Goal: Find specific page/section: Find specific page/section

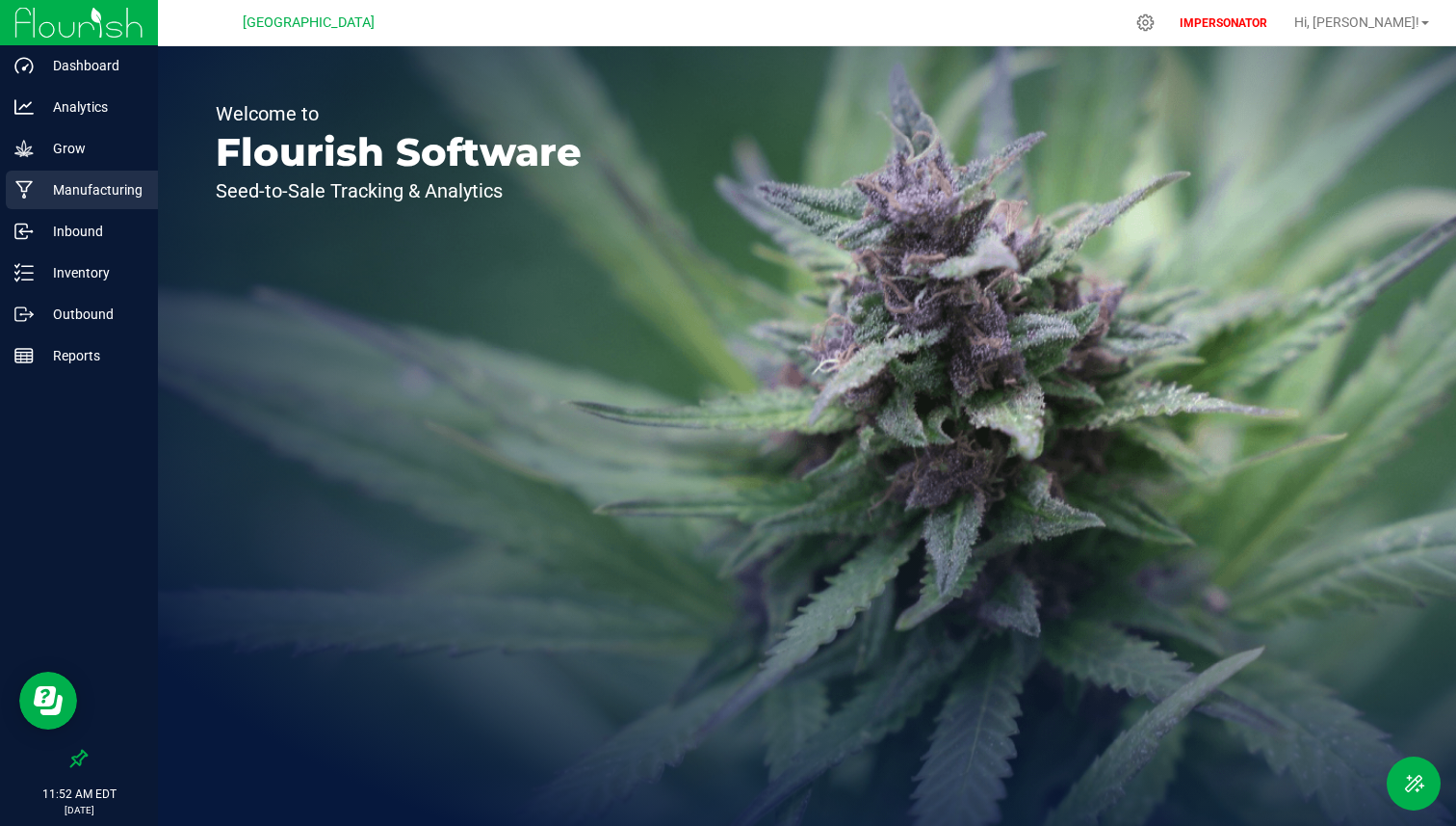
click at [119, 194] on p "Manufacturing" at bounding box center [91, 189] width 115 height 23
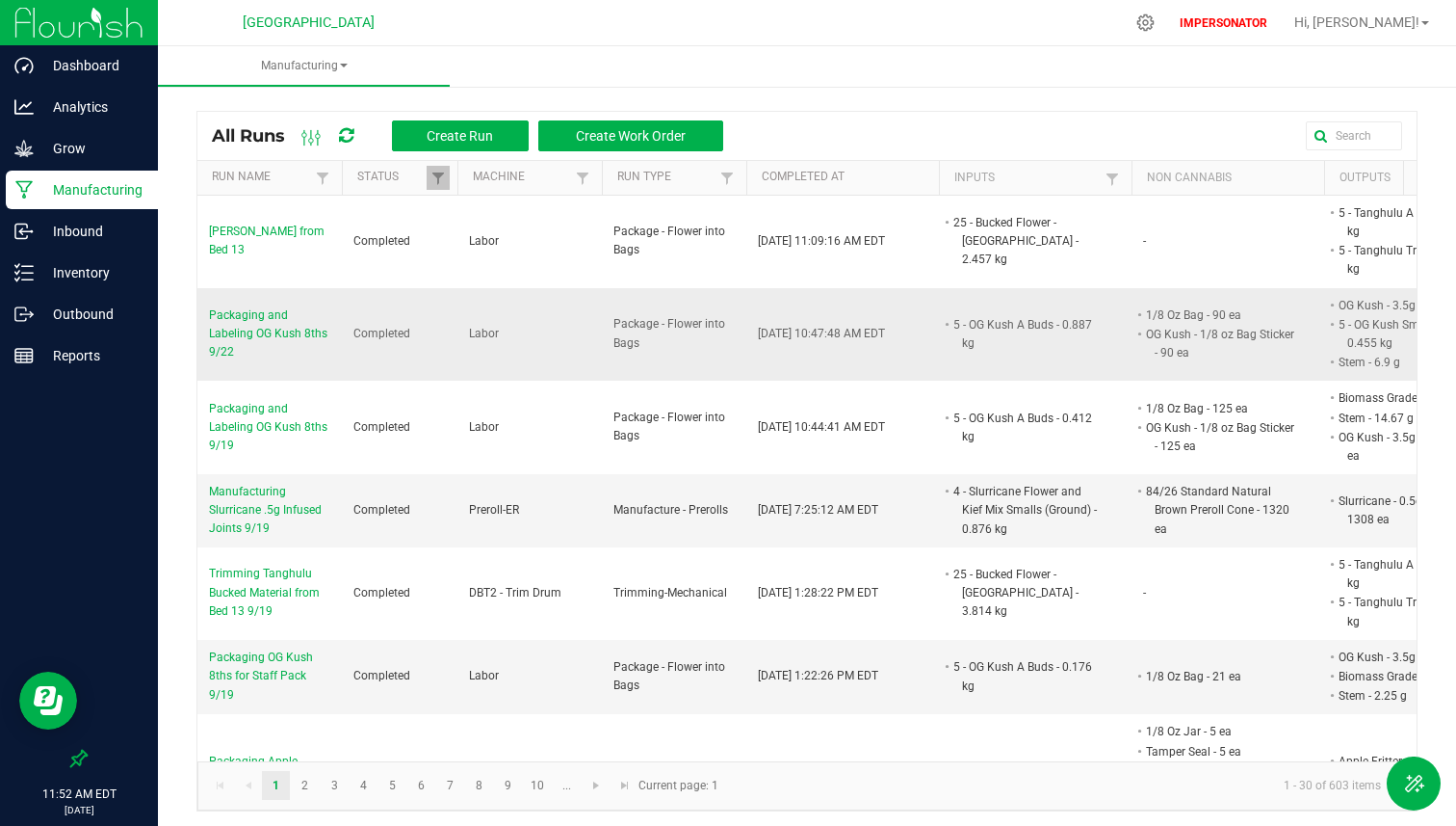
click at [259, 310] on span "Packaging and Labeling OG Kush 8ths 9/22" at bounding box center [269, 334] width 121 height 56
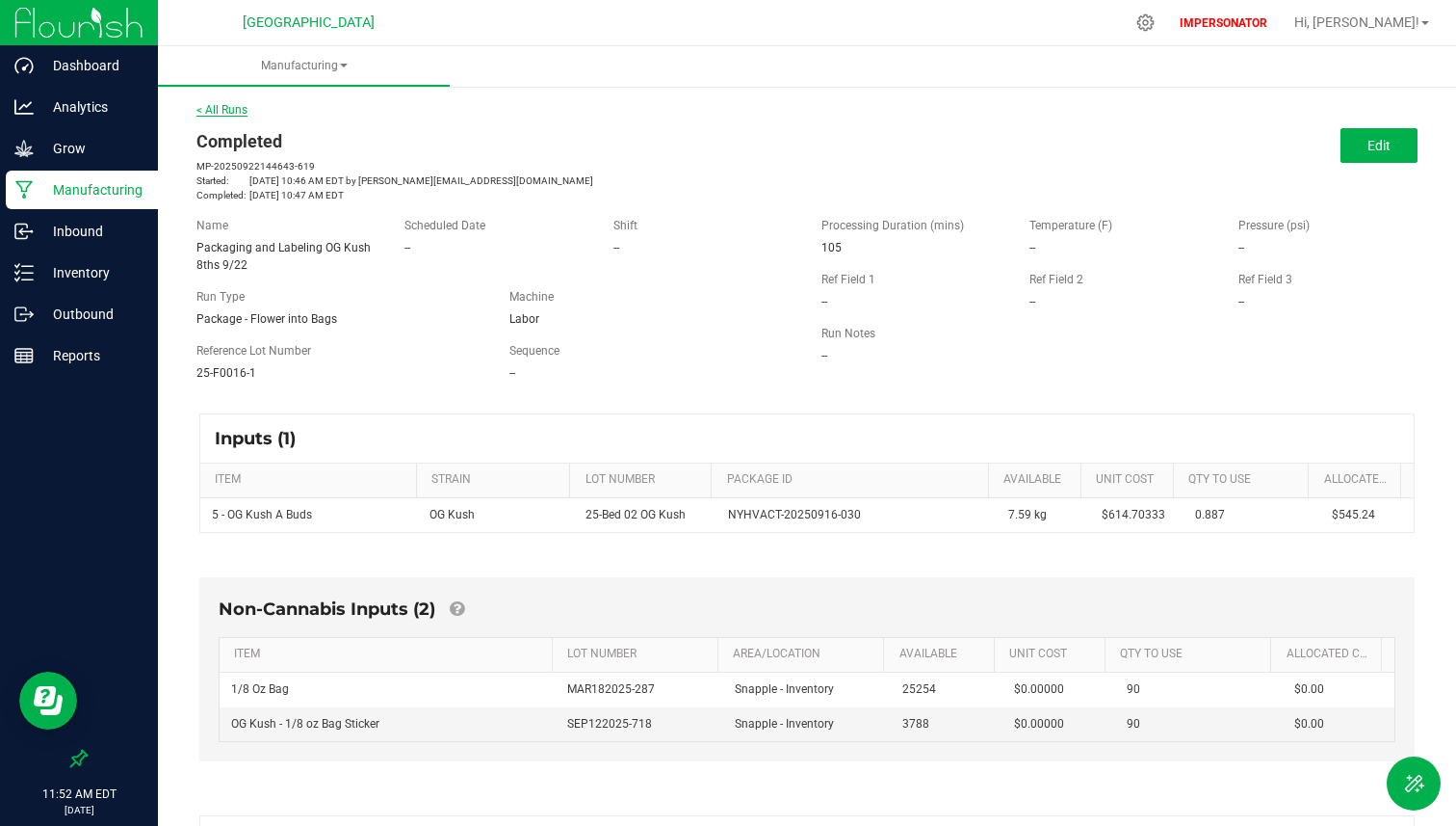
click at [228, 107] on link "< All Runs" at bounding box center [222, 110] width 51 height 14
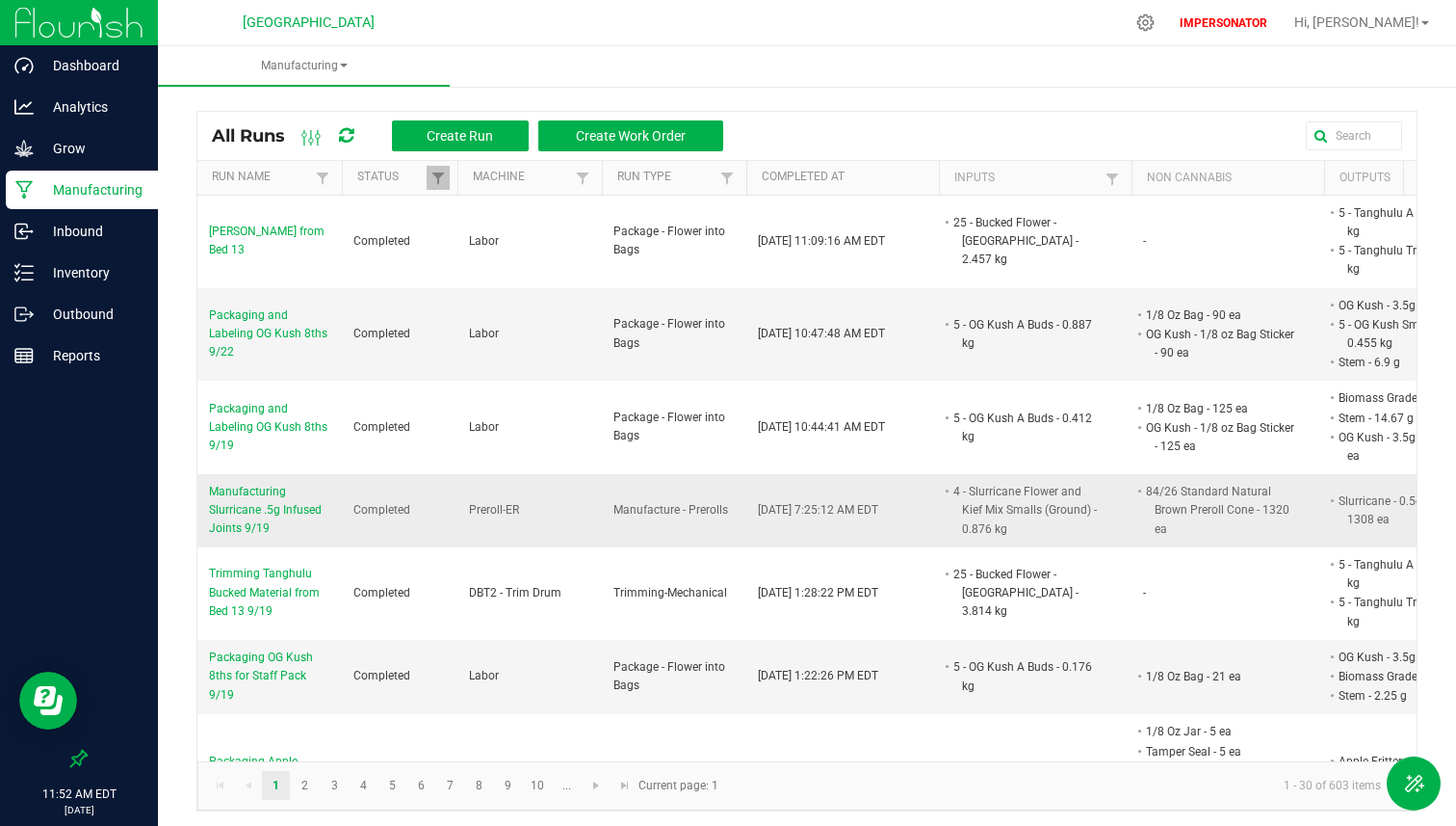
click at [292, 489] on span "Manufacturing Slurricane .5g Infused Joints 9/19" at bounding box center [269, 511] width 121 height 56
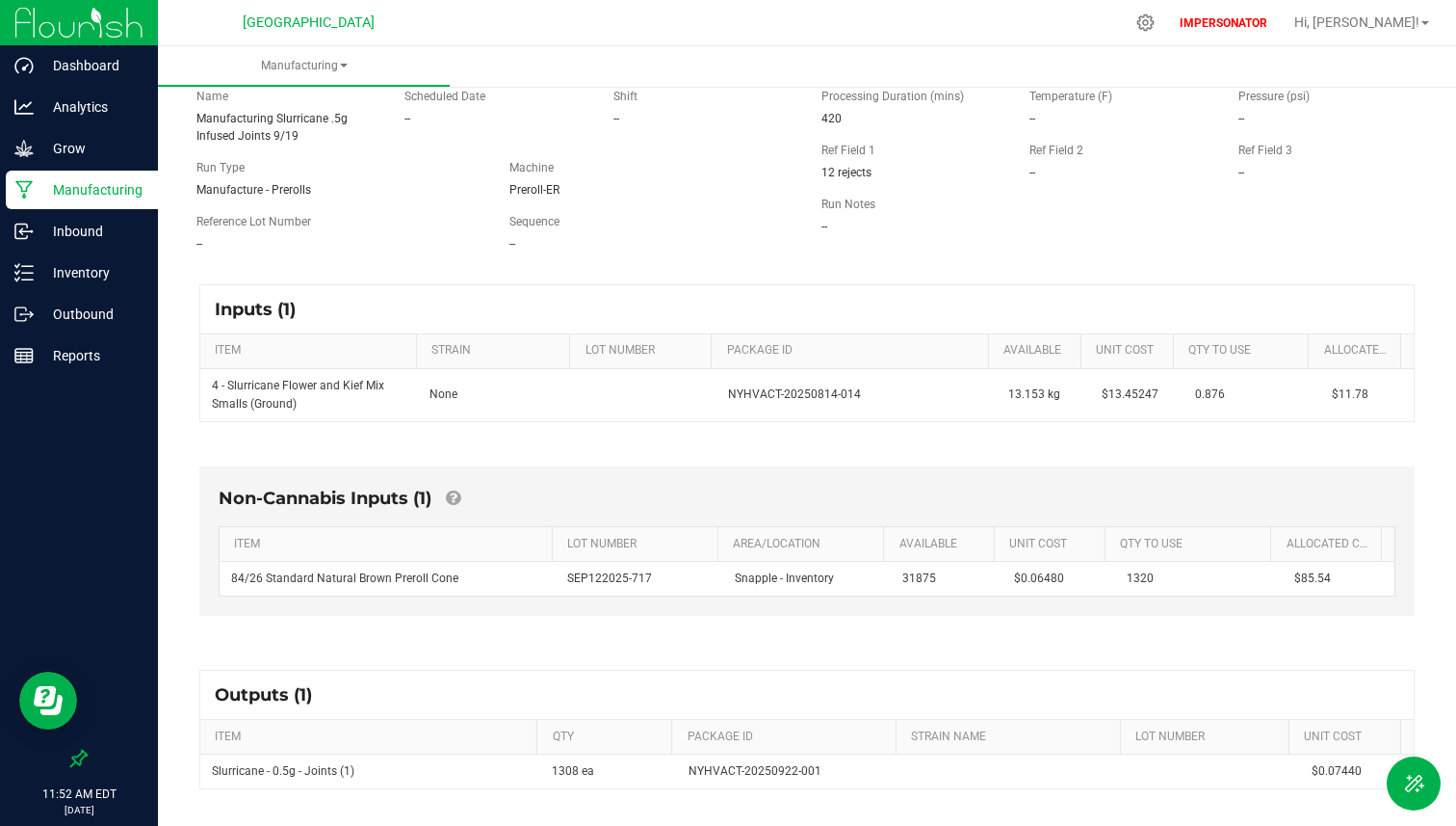
scroll to position [137, 0]
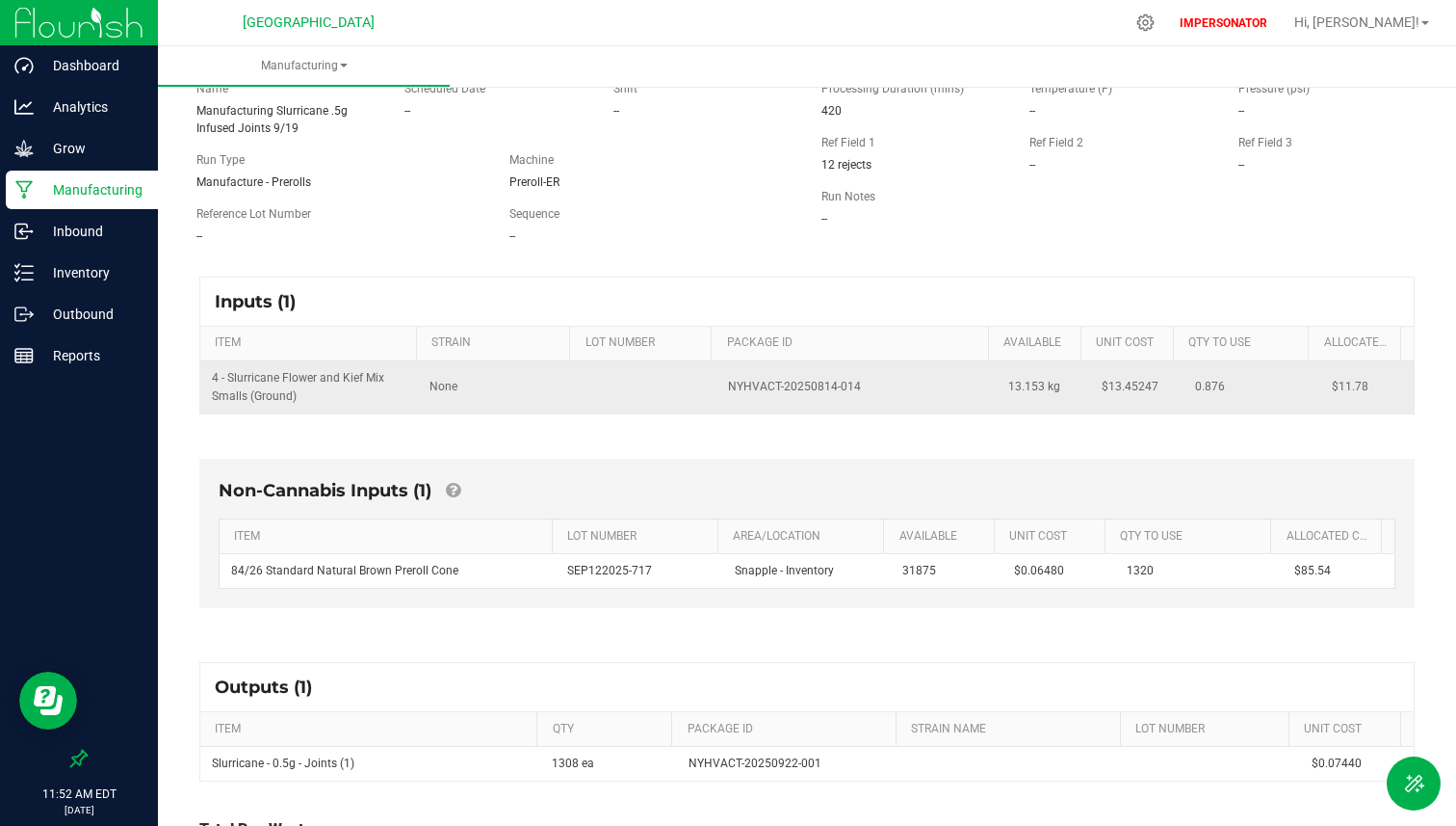
drag, startPoint x: 208, startPoint y: 371, endPoint x: 313, endPoint y: 395, distance: 107.7
click at [313, 395] on td "4 - Slurricane Flower and Kief Mix Smalls (Ground)" at bounding box center [308, 386] width 218 height 52
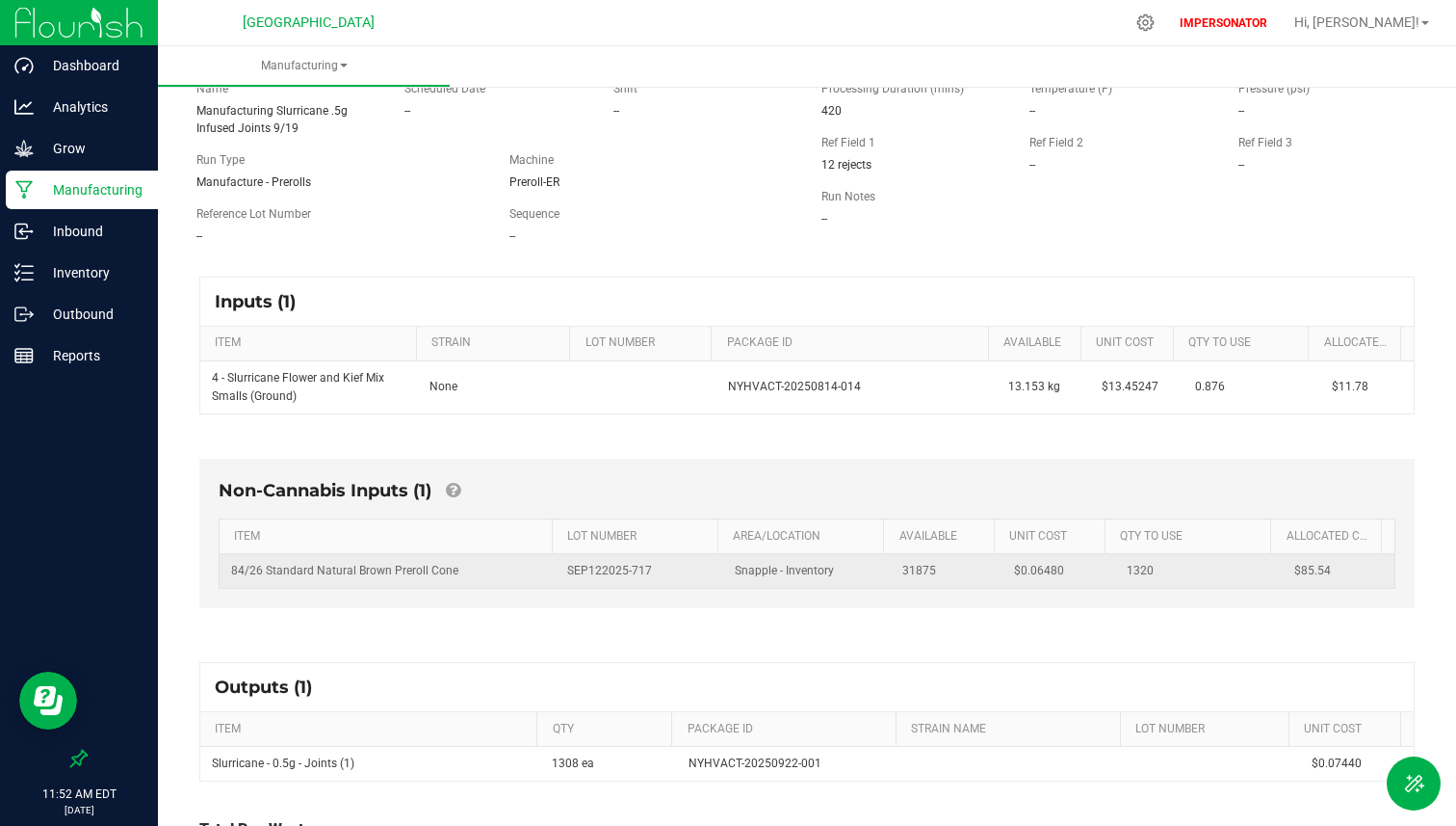
click at [290, 574] on span "84/26 Standard Natural Brown Preroll Cone" at bounding box center [345, 571] width 228 height 14
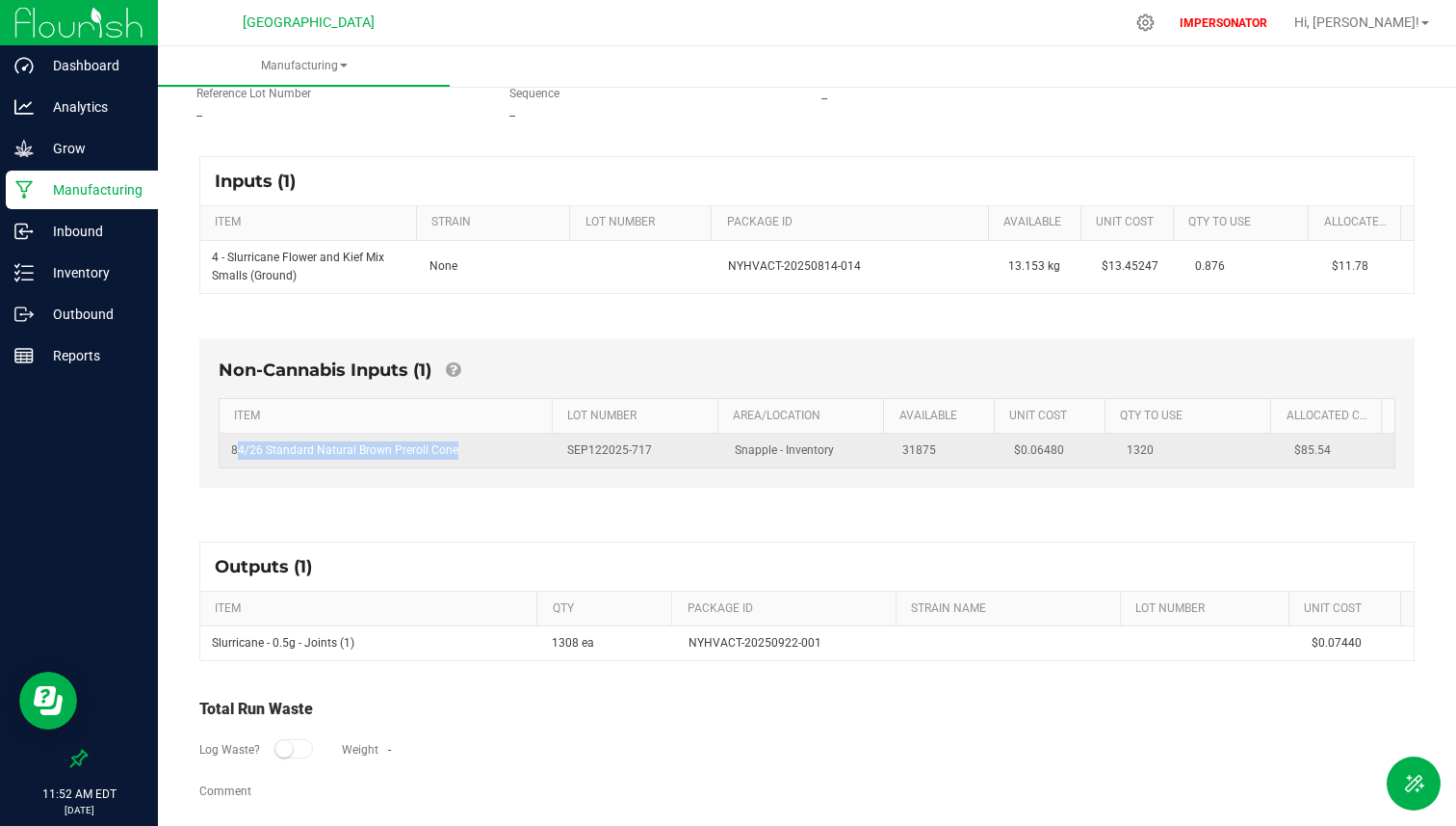
scroll to position [272, 0]
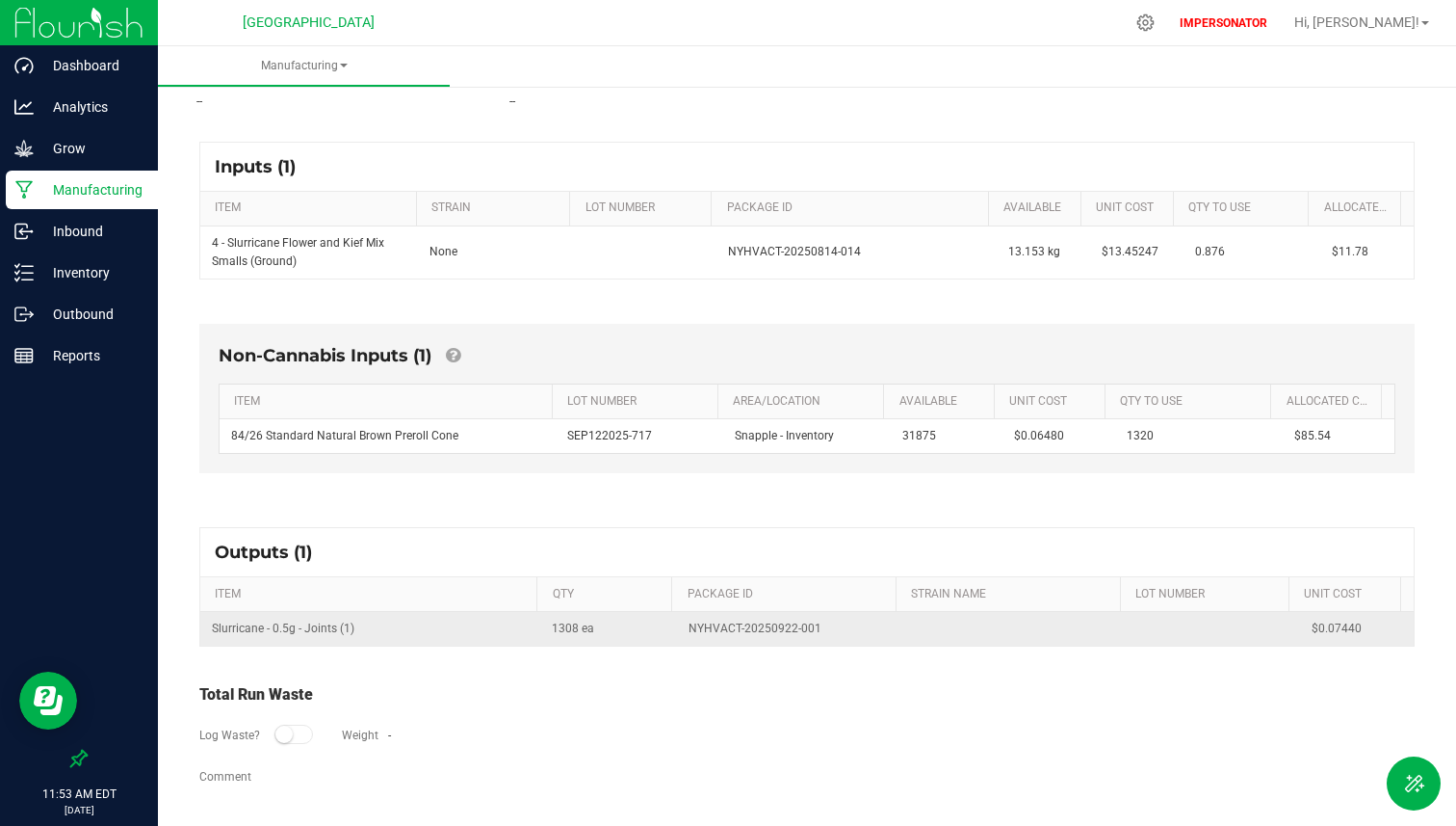
click at [270, 620] on td "Slurricane - 0.5g - Joints (1)" at bounding box center [369, 629] width 340 height 34
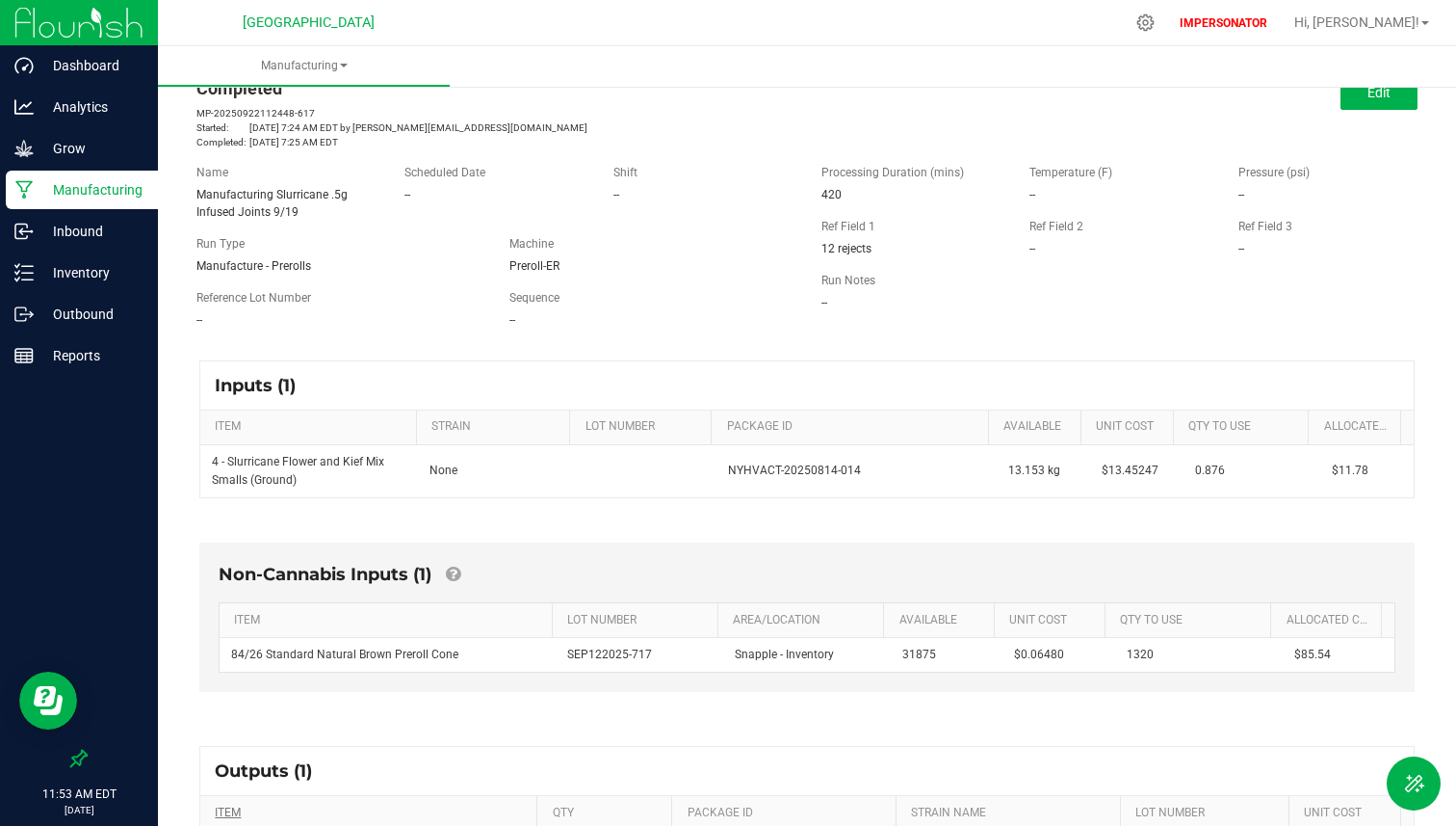
scroll to position [0, 0]
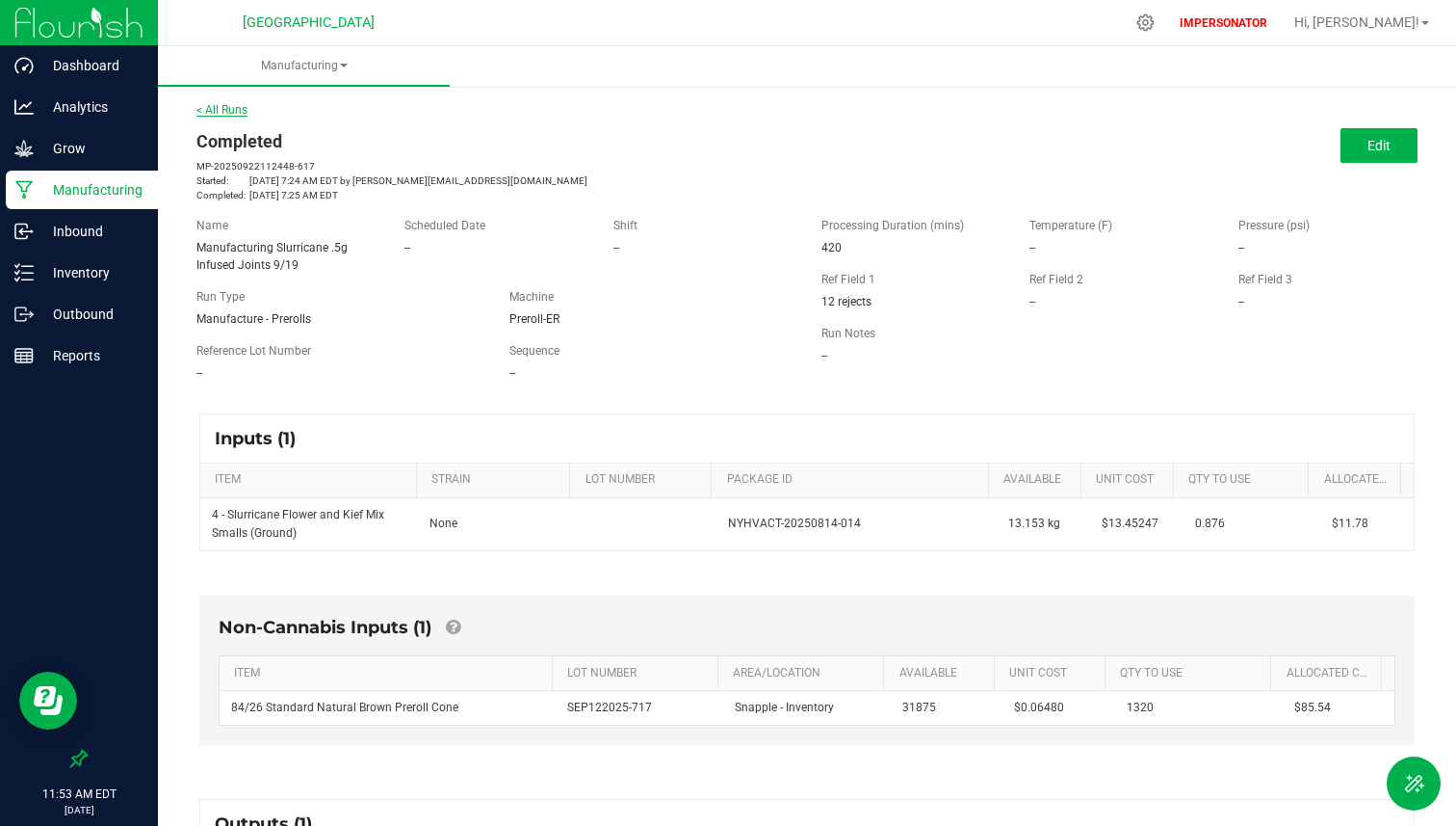
click at [222, 108] on link "< All Runs" at bounding box center [222, 110] width 51 height 14
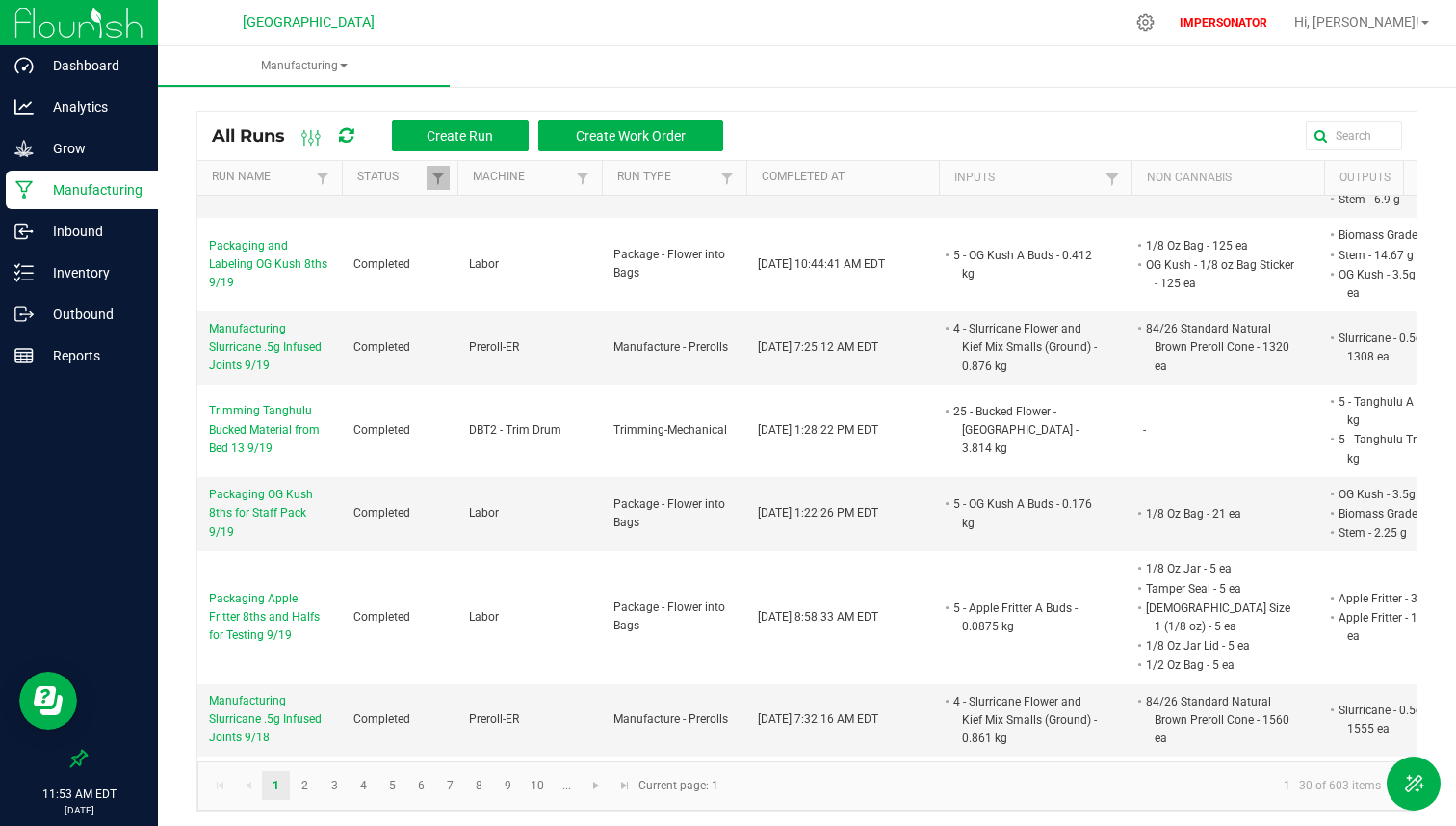
scroll to position [192, 0]
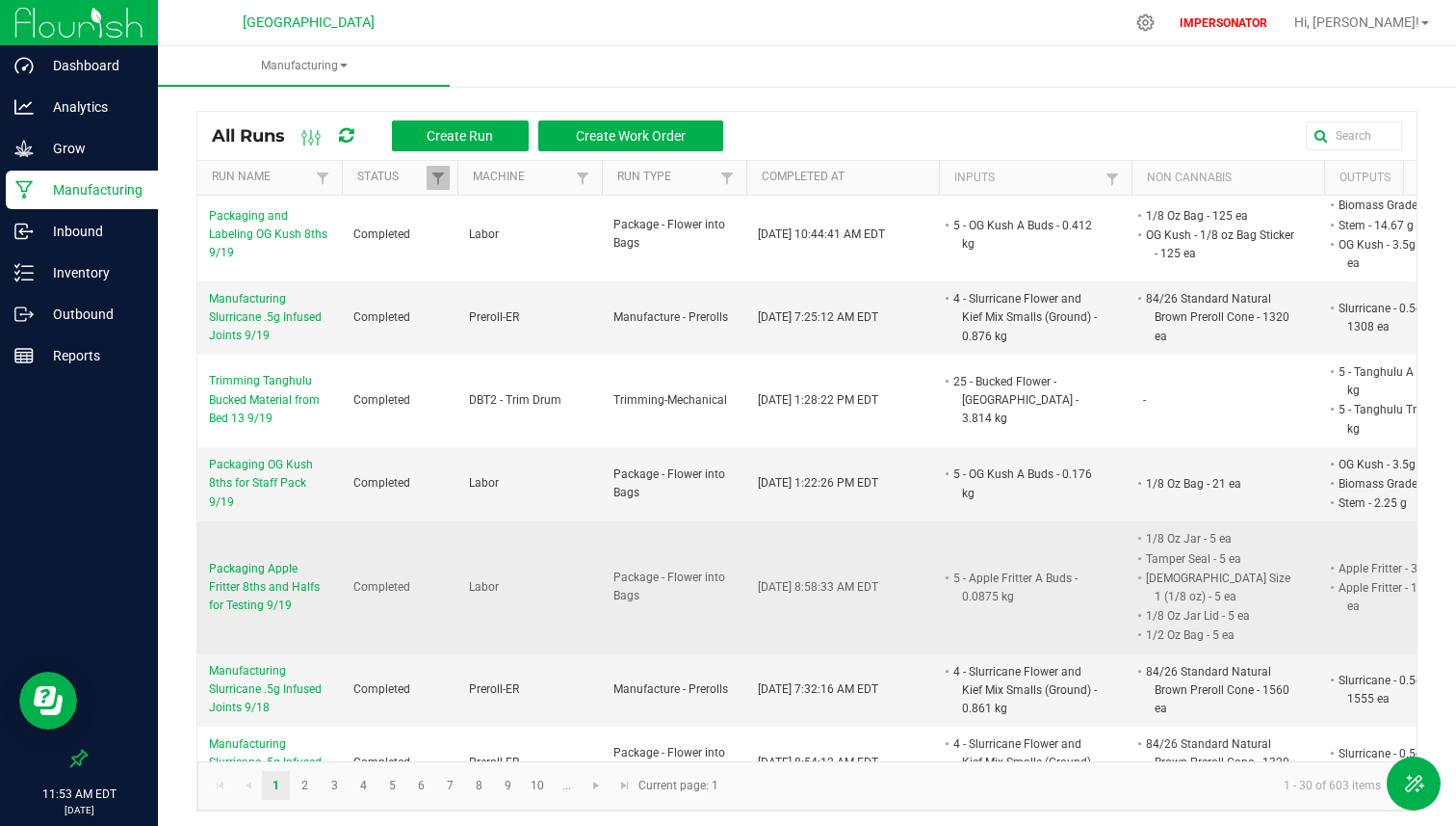
click at [296, 560] on span "Packaging Apple Fritter 8ths and Halfs for Testing 9/19" at bounding box center [269, 587] width 121 height 56
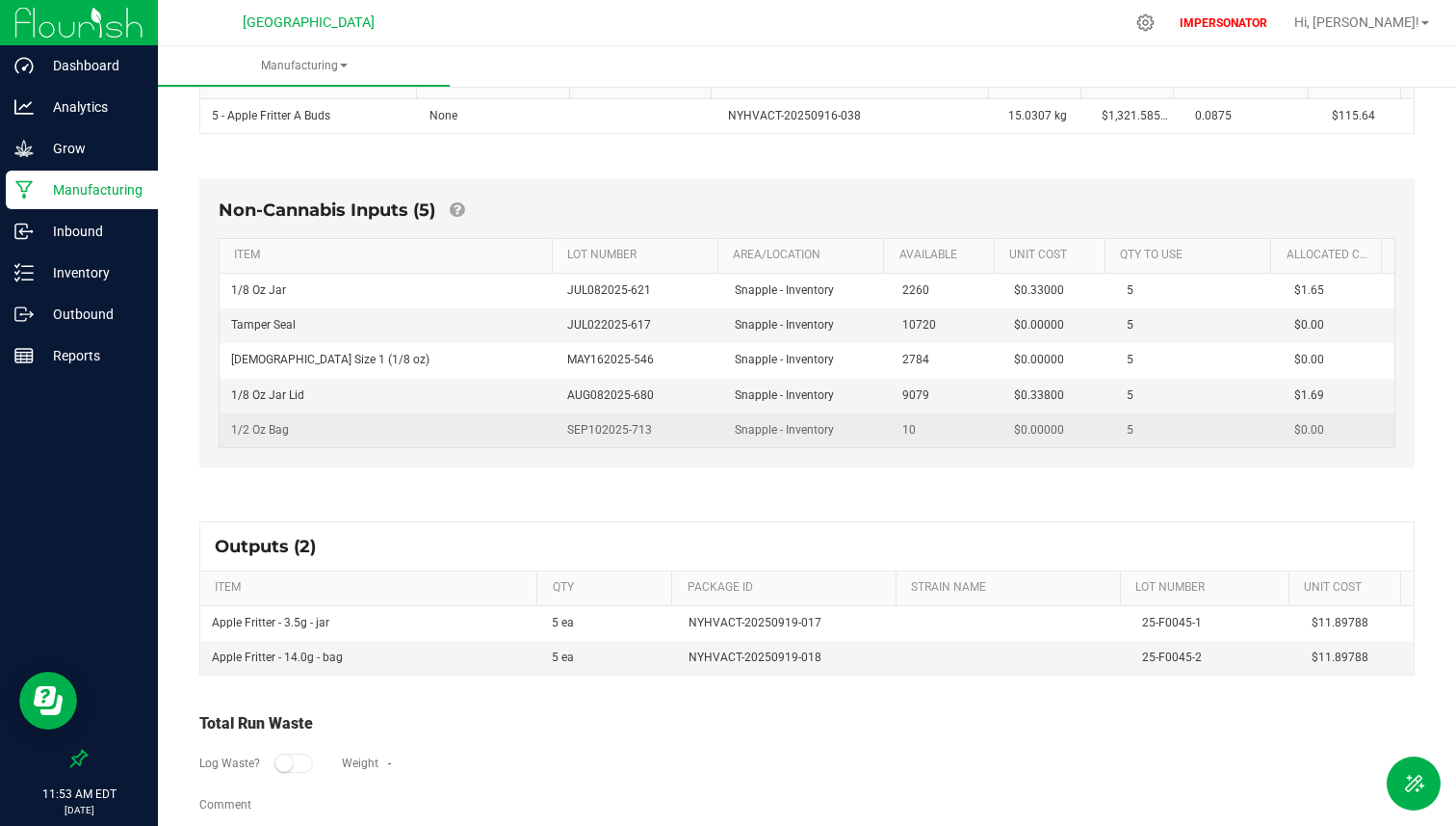
scroll to position [403, 0]
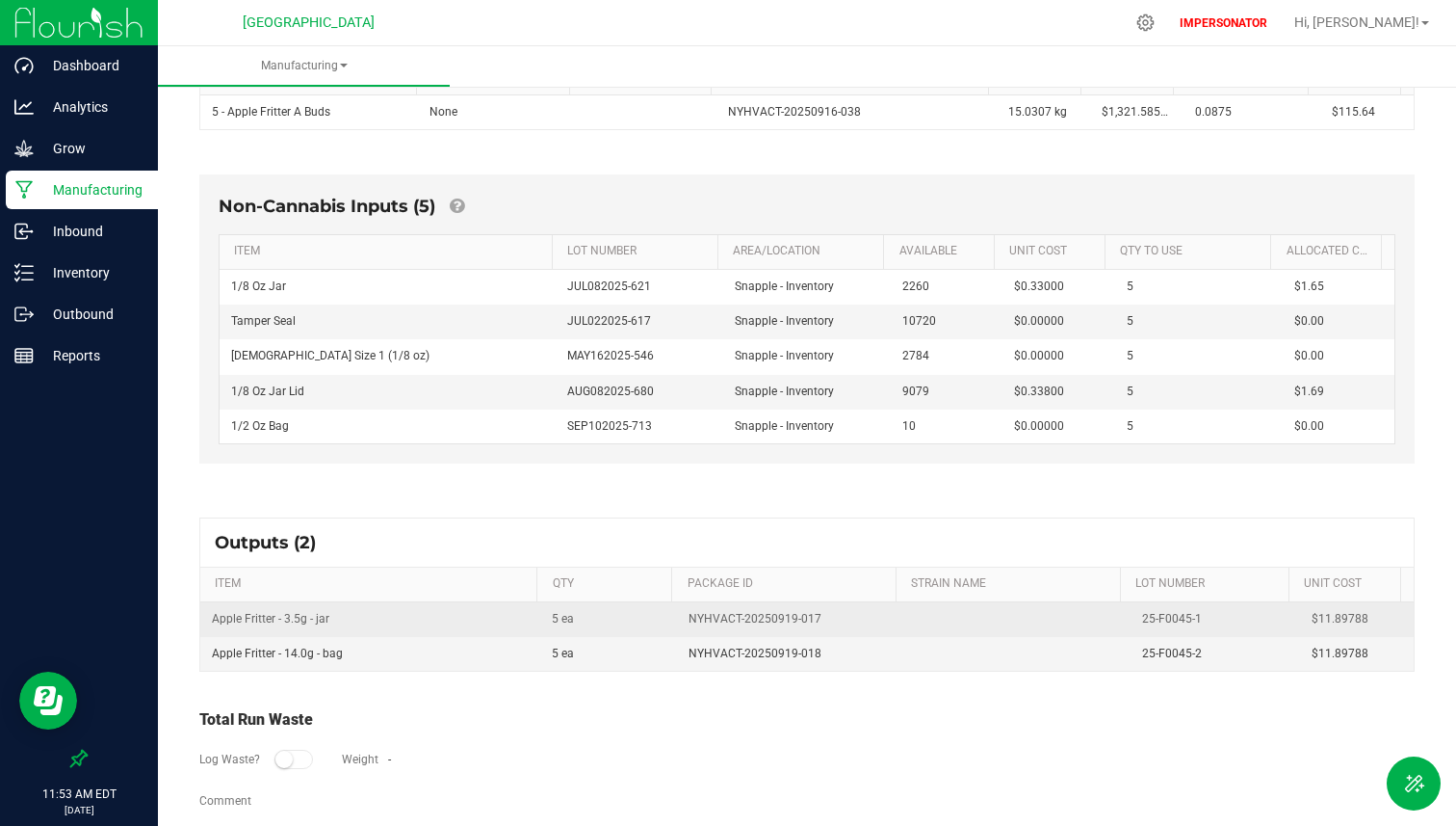
click at [307, 621] on td "Apple Fritter - 3.5g - jar" at bounding box center [369, 619] width 340 height 34
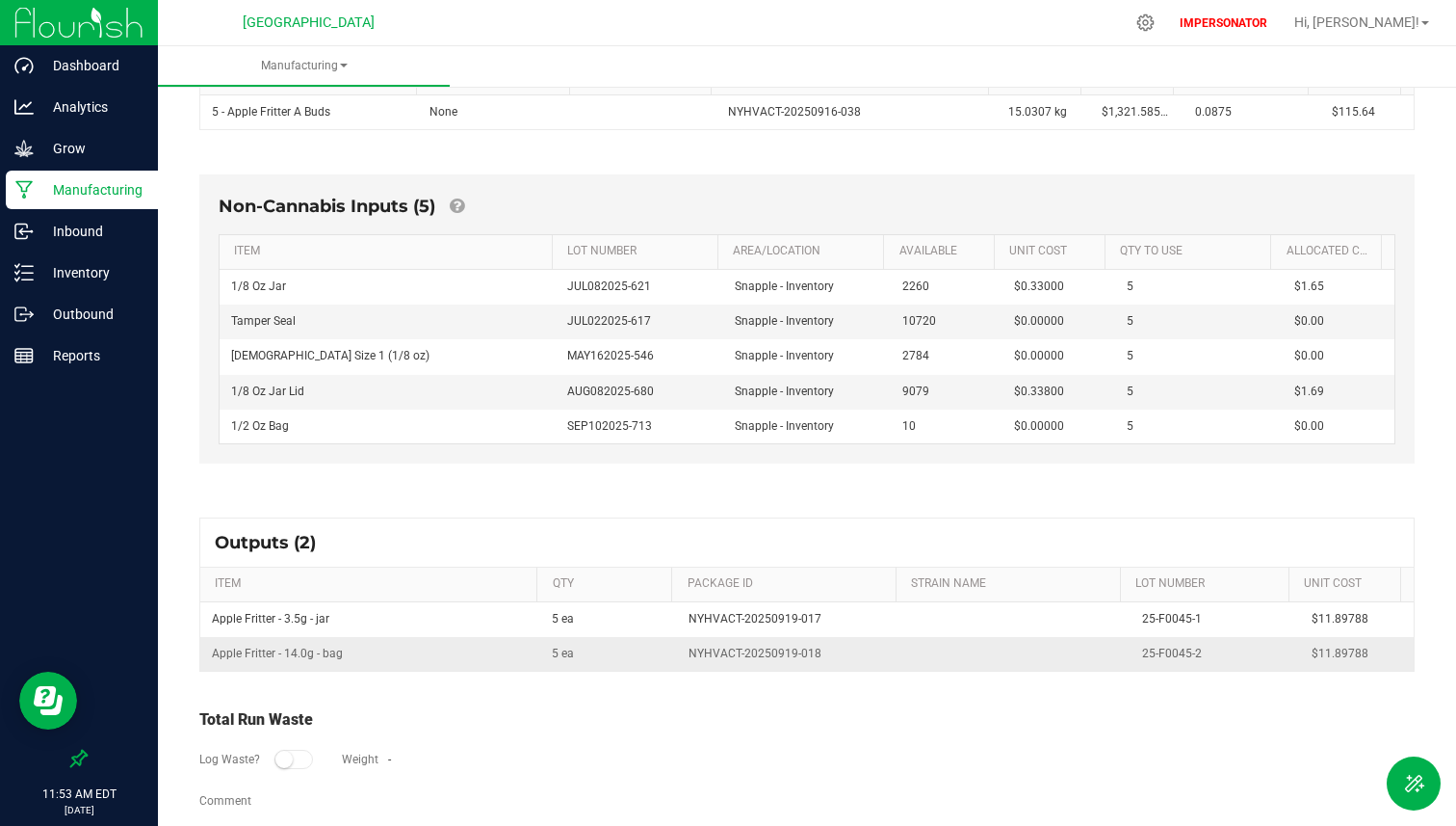
click at [307, 654] on td "Apple Fritter - 14.0g - bag" at bounding box center [369, 654] width 340 height 34
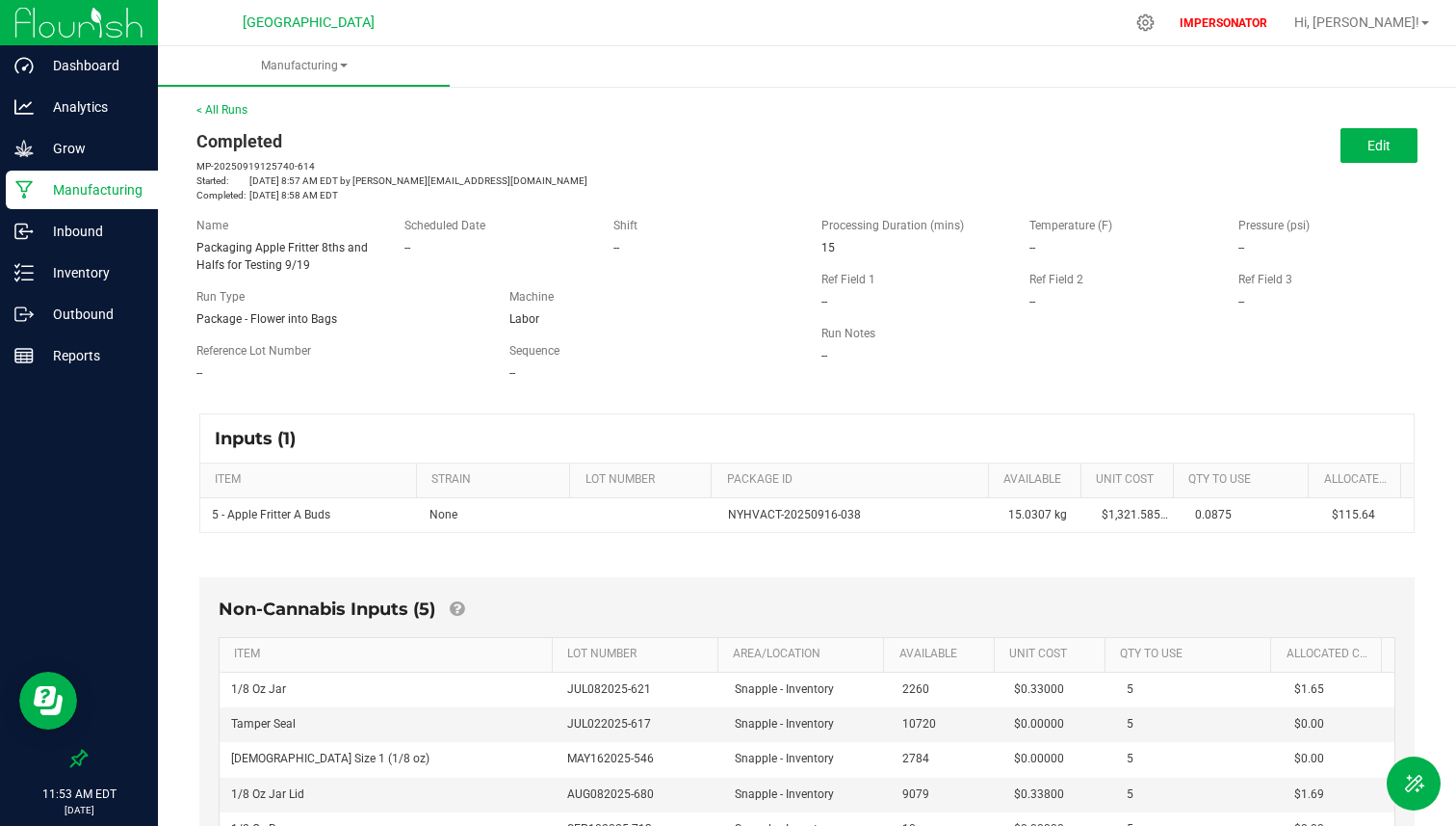
scroll to position [76, 0]
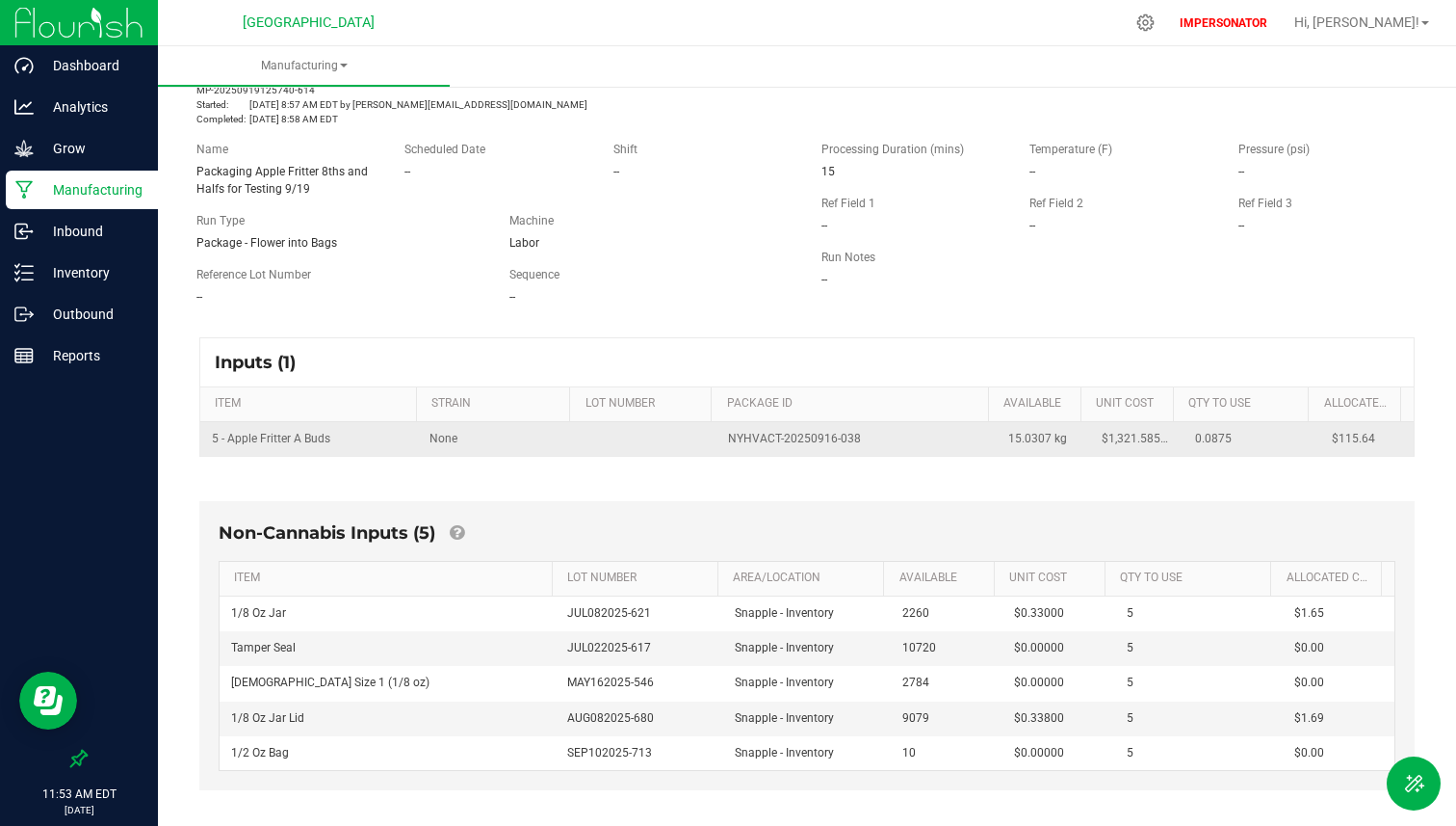
drag, startPoint x: 207, startPoint y: 437, endPoint x: 343, endPoint y: 436, distance: 136.0
click at [345, 437] on td "5 - Apple Fritter A Buds" at bounding box center [308, 439] width 218 height 34
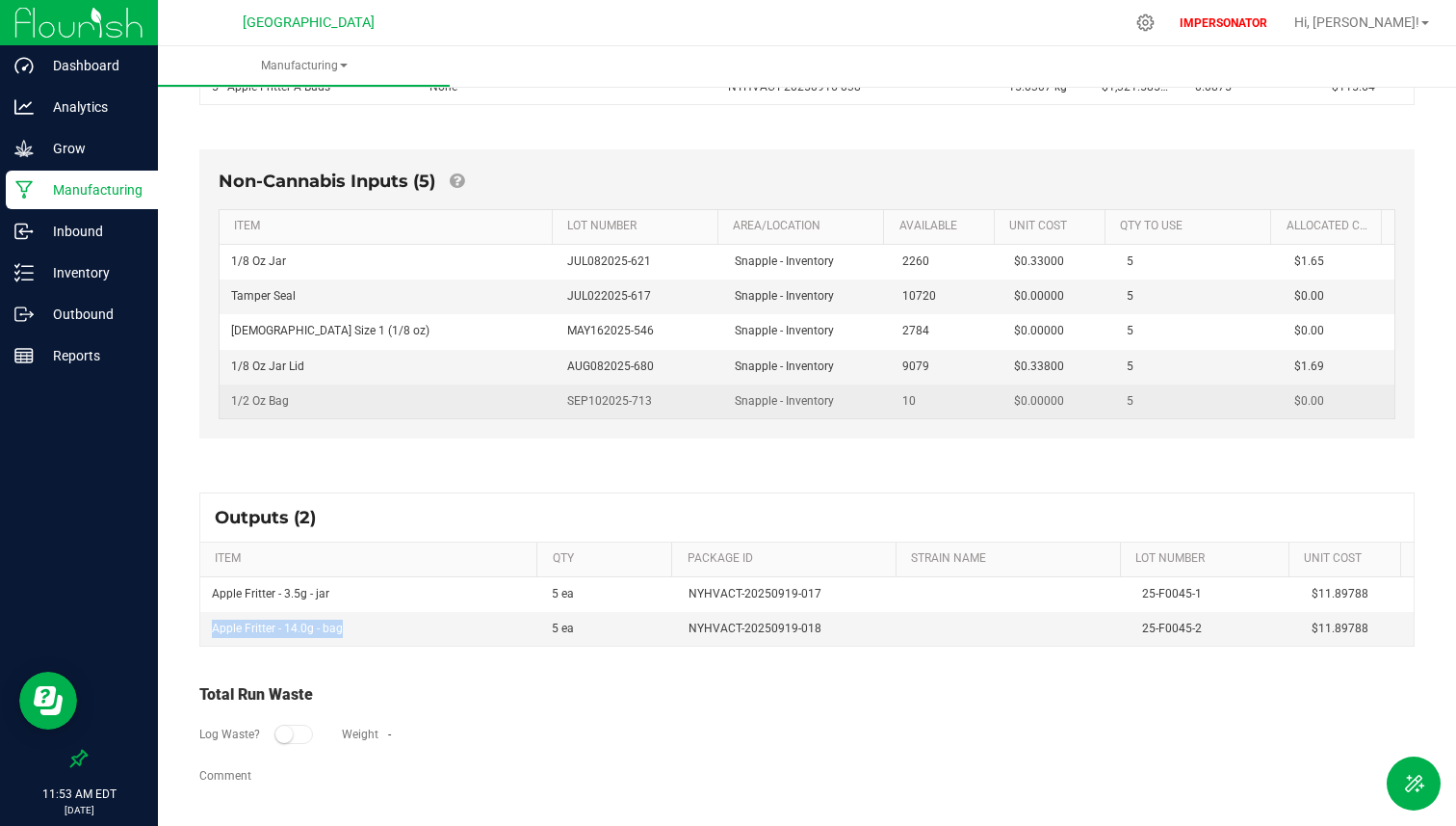
scroll to position [0, 0]
